Goal: Navigation & Orientation: Understand site structure

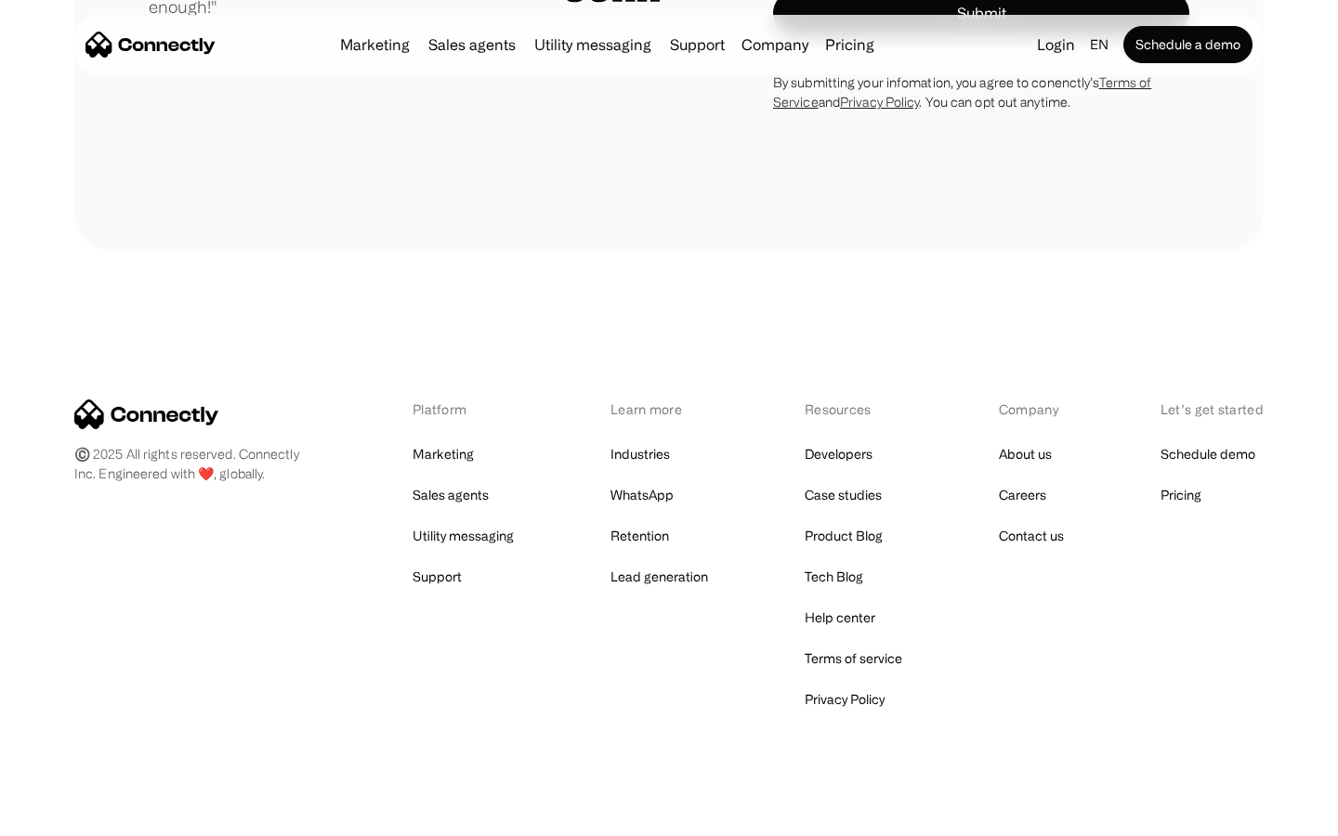
scroll to position [5176, 0]
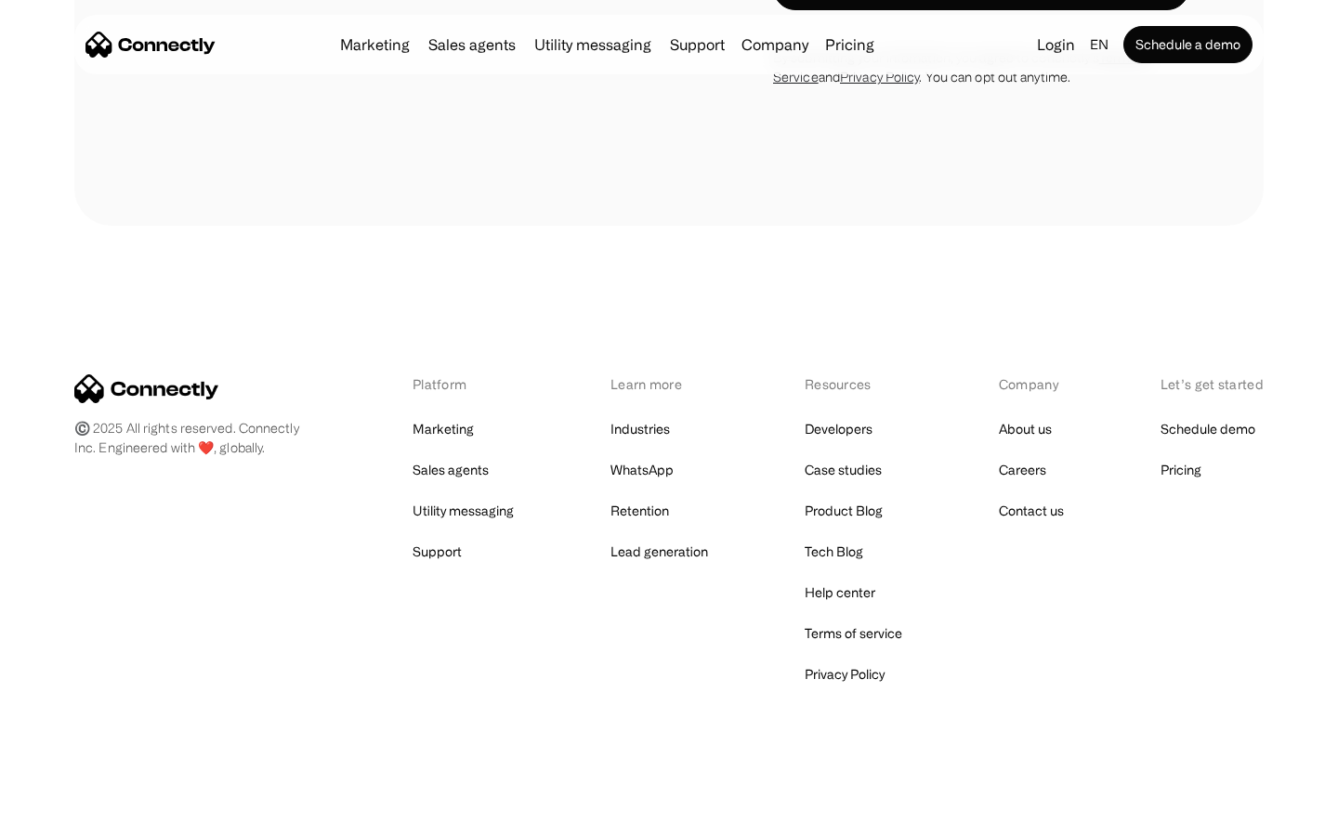
scroll to position [1259, 0]
